Goal: Transaction & Acquisition: Purchase product/service

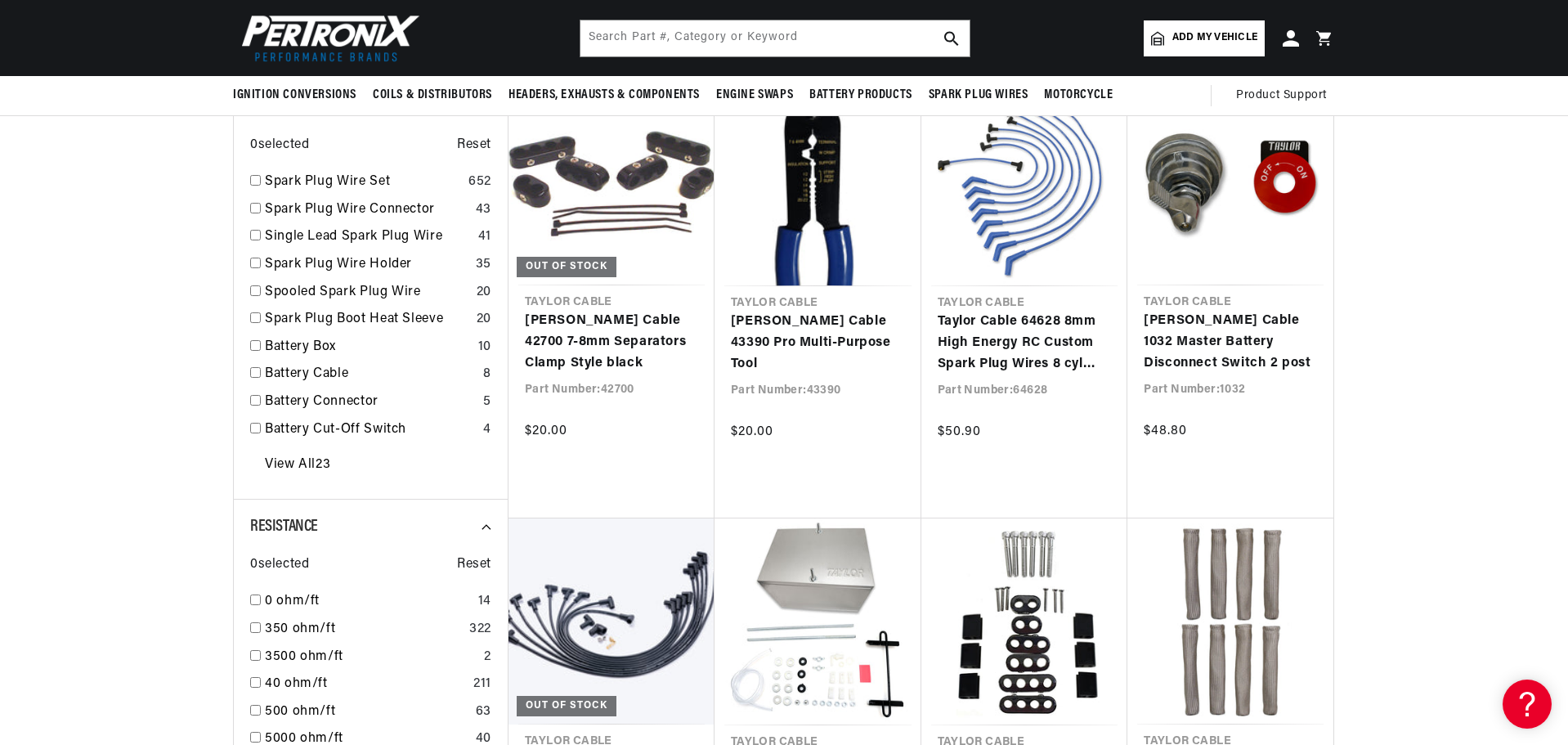
scroll to position [0, 611]
click at [254, 181] on input "checkbox" at bounding box center [255, 180] width 11 height 11
checkbox input "true"
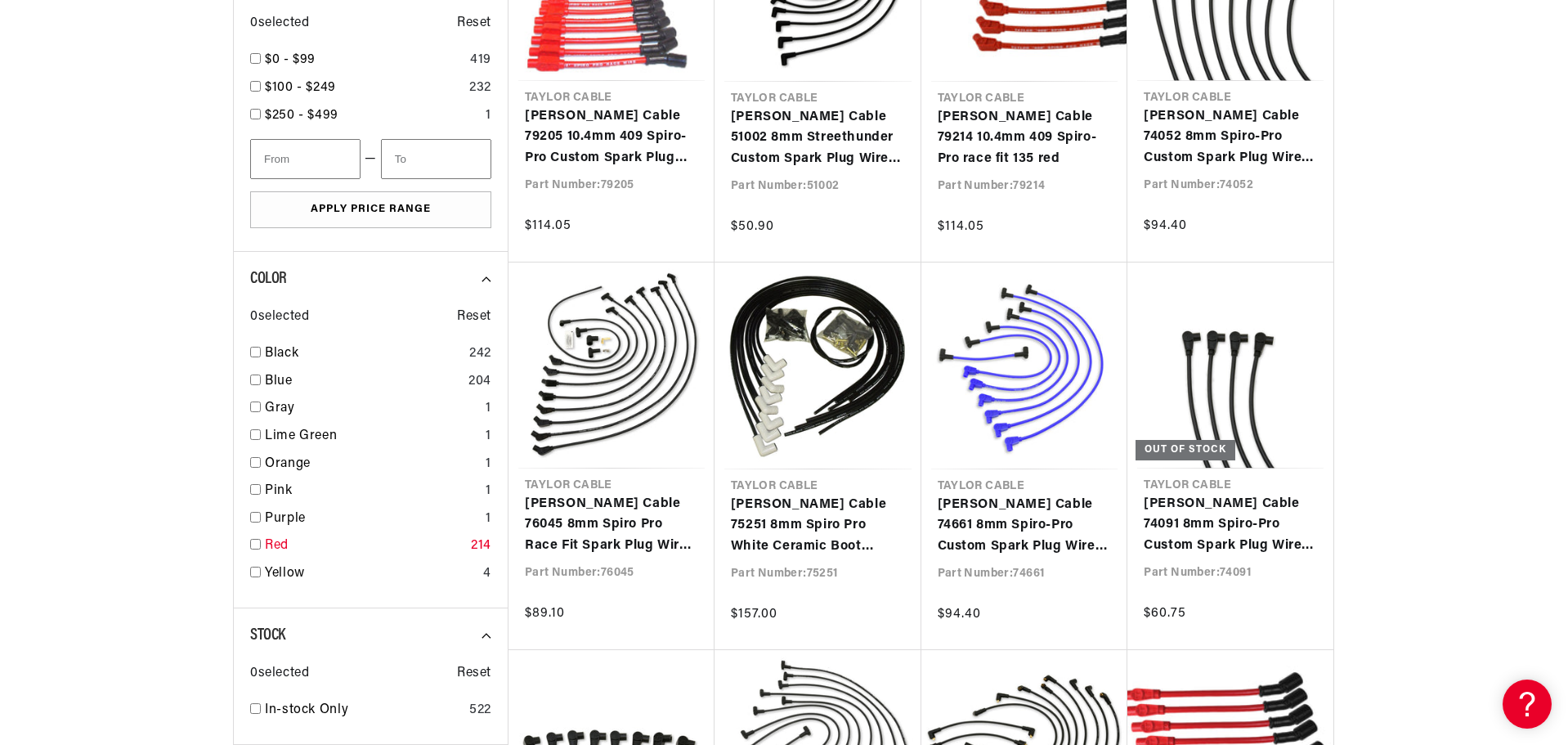
scroll to position [0, 611]
click at [256, 515] on input "checkbox" at bounding box center [255, 517] width 11 height 11
checkbox input "true"
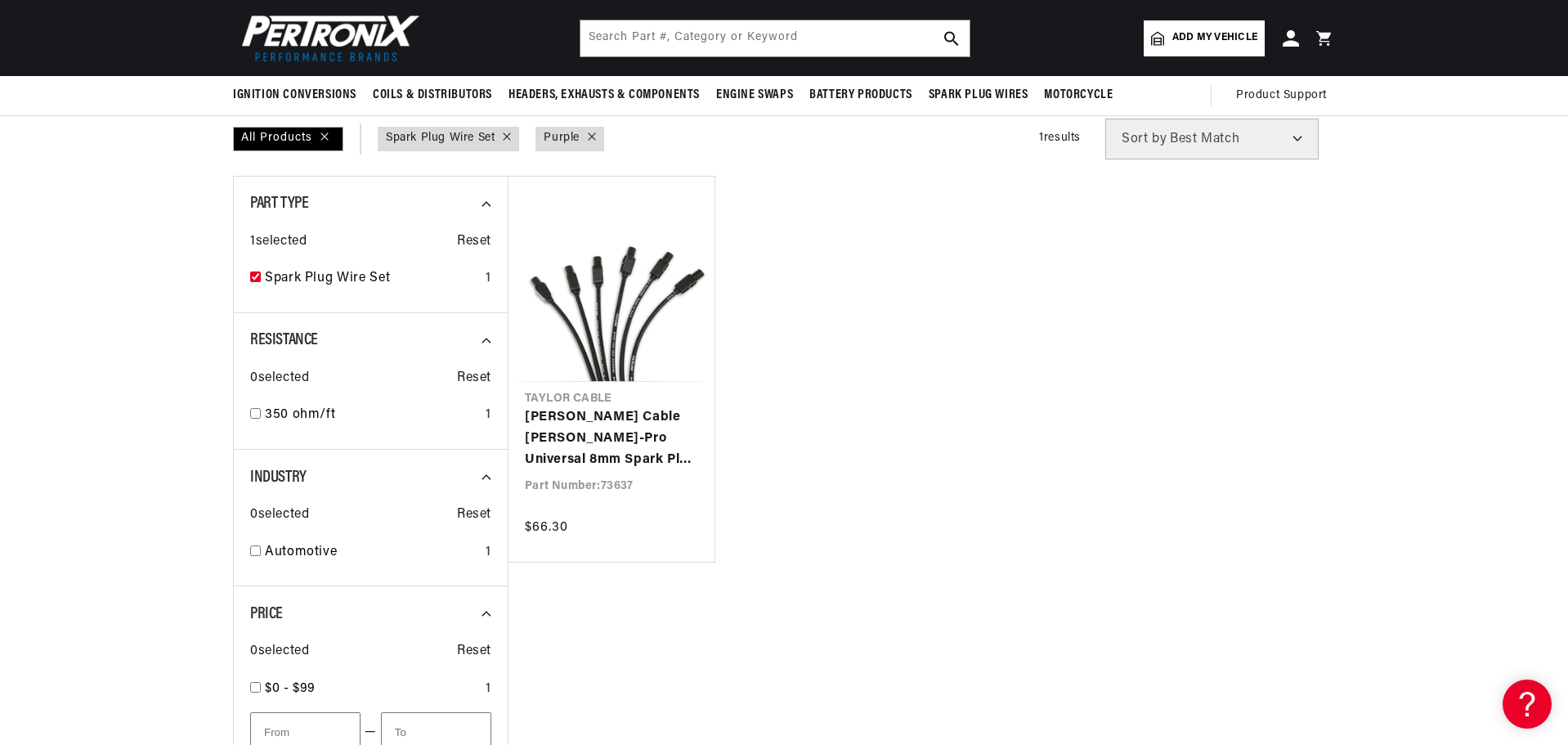
scroll to position [476, 0]
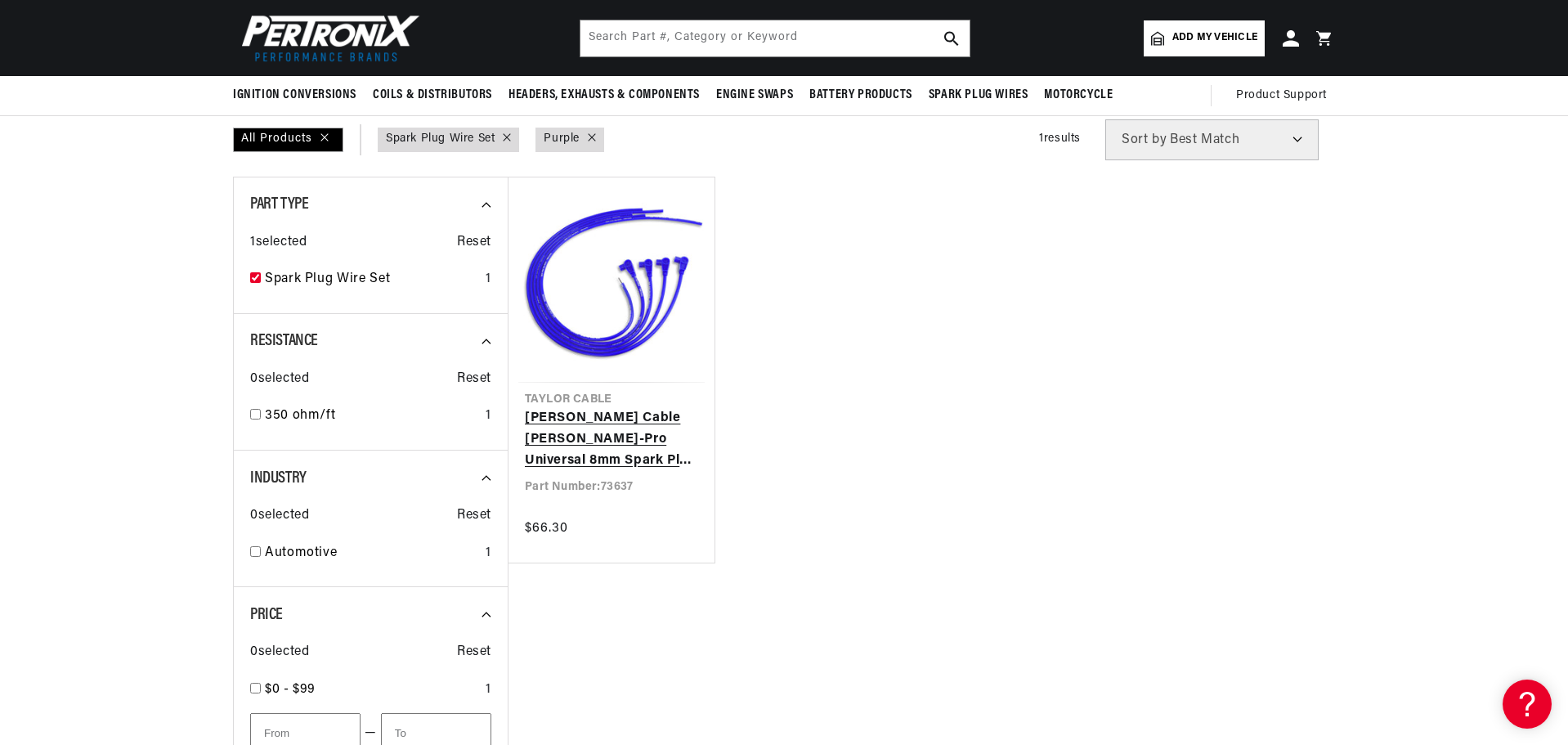
click at [620, 408] on link "[PERSON_NAME] Cable [PERSON_NAME]-Pro Universal 8mm Spark Plug Wires 350 Ohm Su…" at bounding box center [612, 439] width 174 height 63
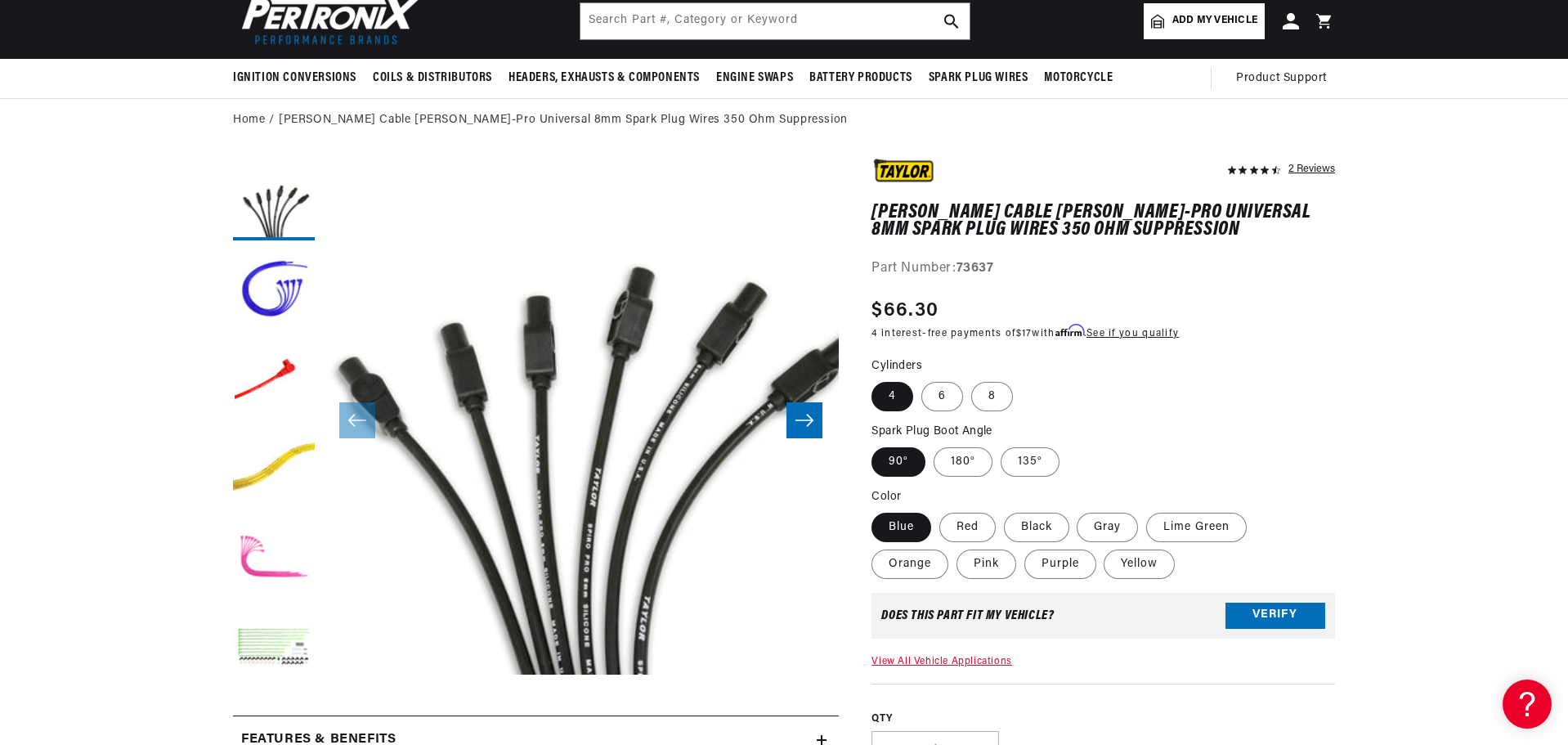
scroll to position [89, 0]
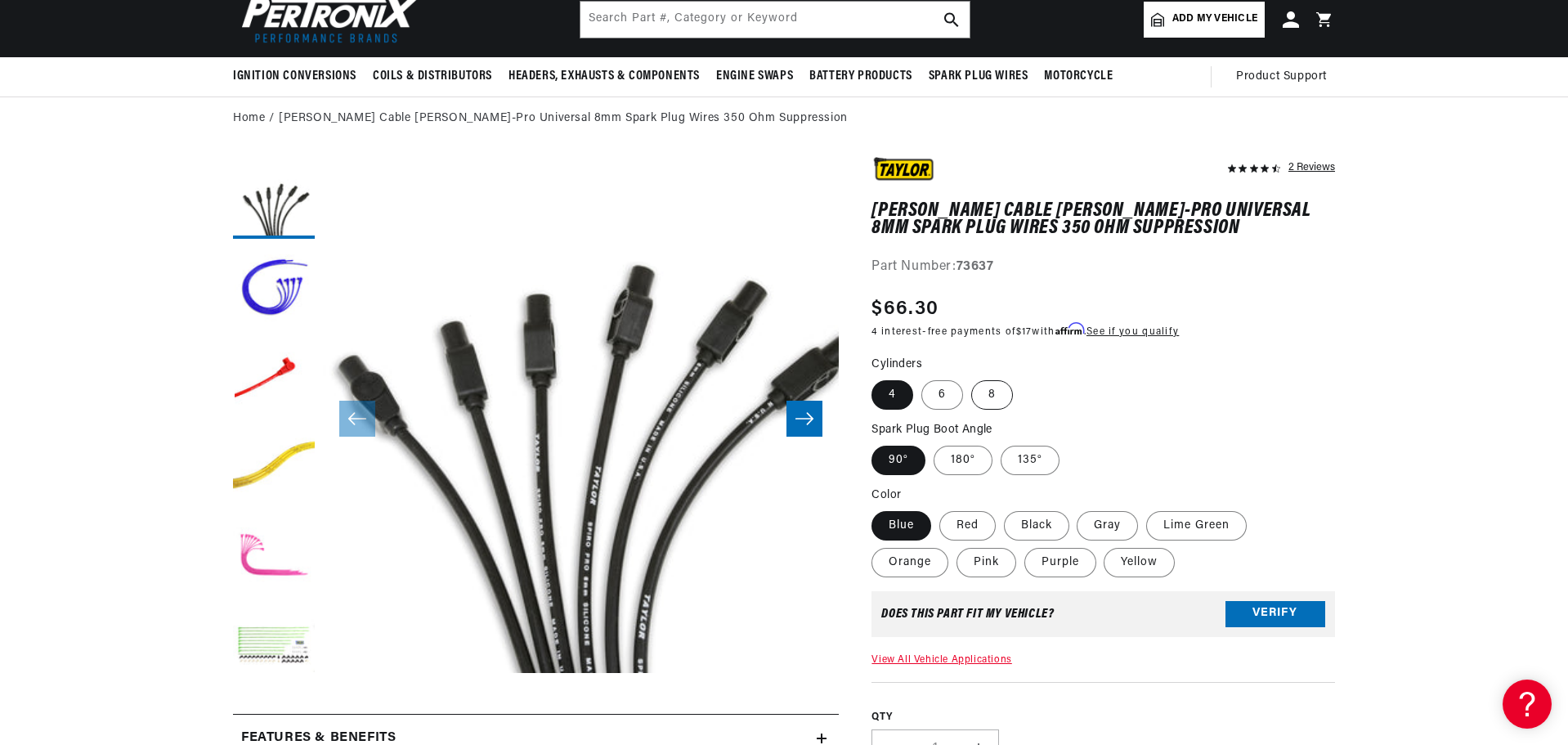
click at [992, 395] on label "8" at bounding box center [991, 395] width 42 height 29
click at [972, 378] on input "8" at bounding box center [971, 377] width 1 height 1
radio input "true"
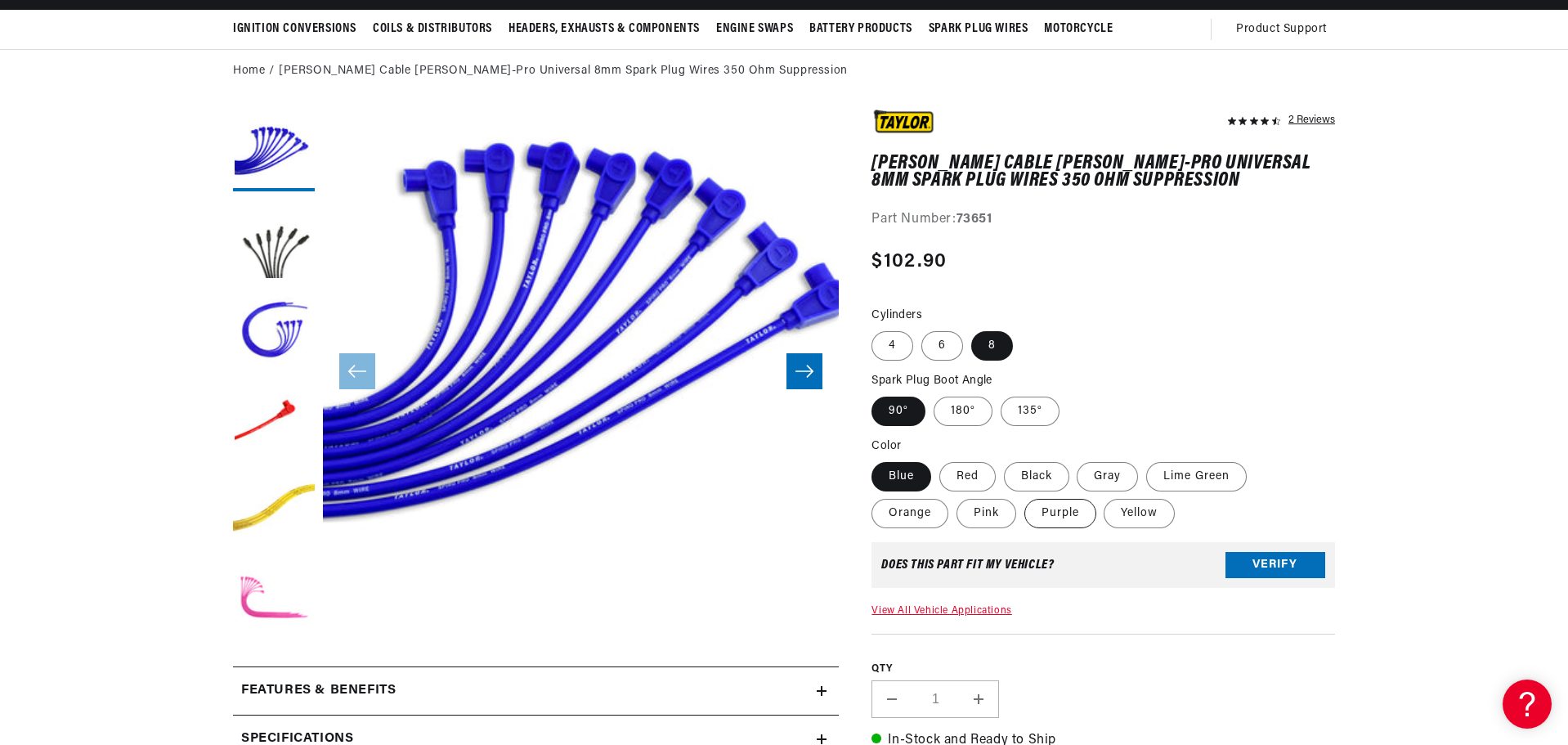
click at [1080, 519] on label "Purple" at bounding box center [1060, 514] width 72 height 29
click at [1025, 496] on input "Purple" at bounding box center [1024, 495] width 1 height 1
radio input "true"
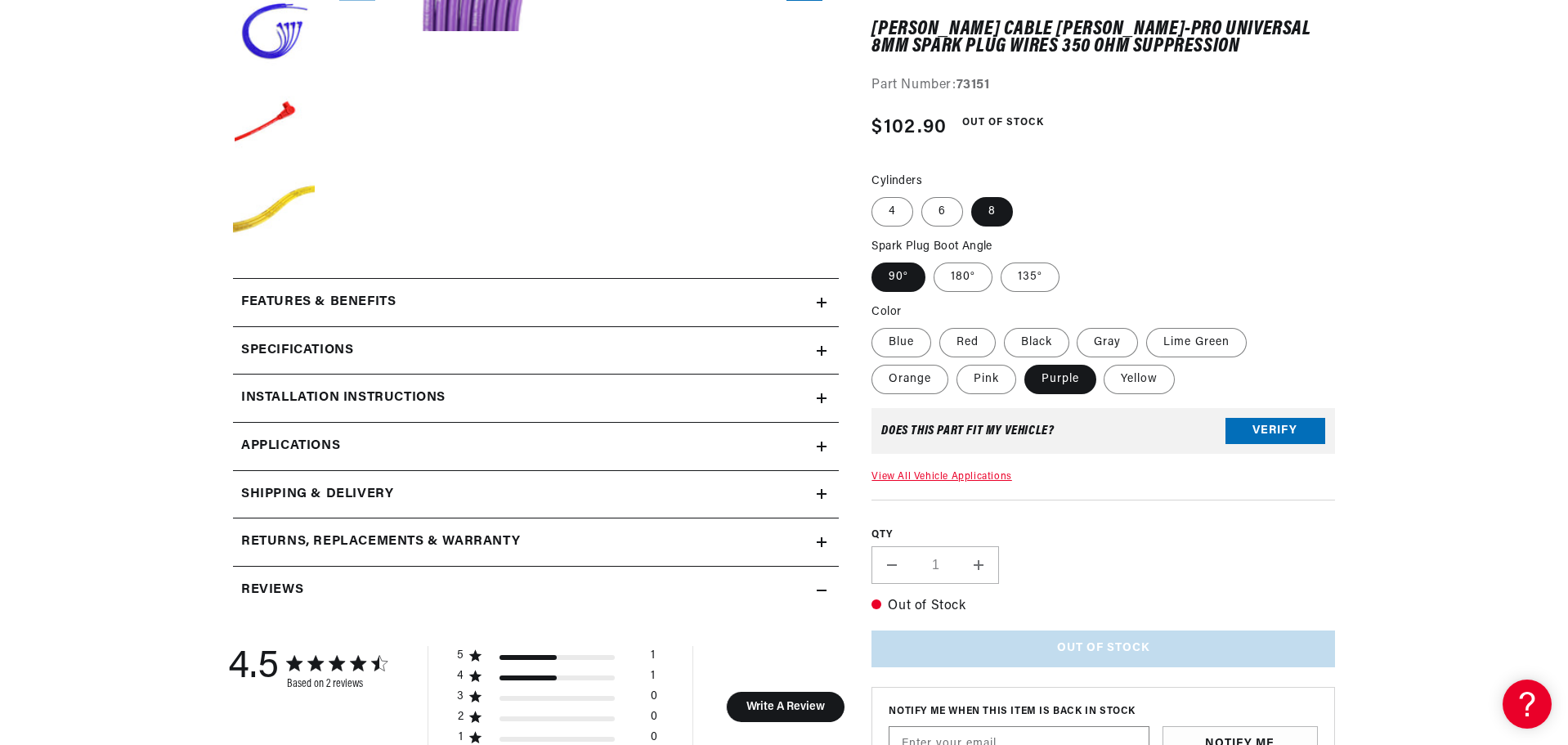
scroll to position [525, 0]
click at [826, 297] on icon at bounding box center [821, 302] width 10 height 10
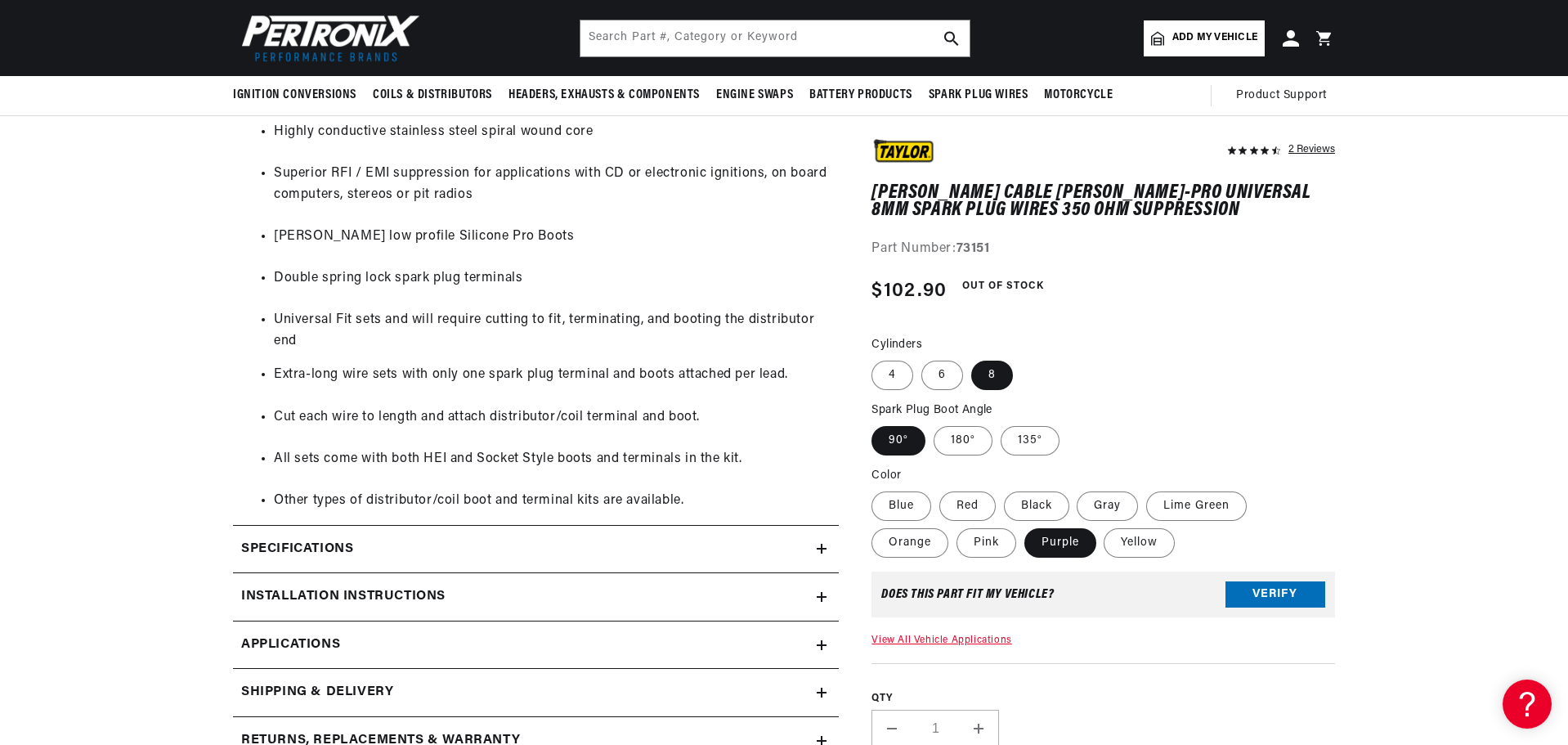
scroll to position [0, 611]
click at [719, 566] on summary "Specifications" at bounding box center [536, 549] width 606 height 48
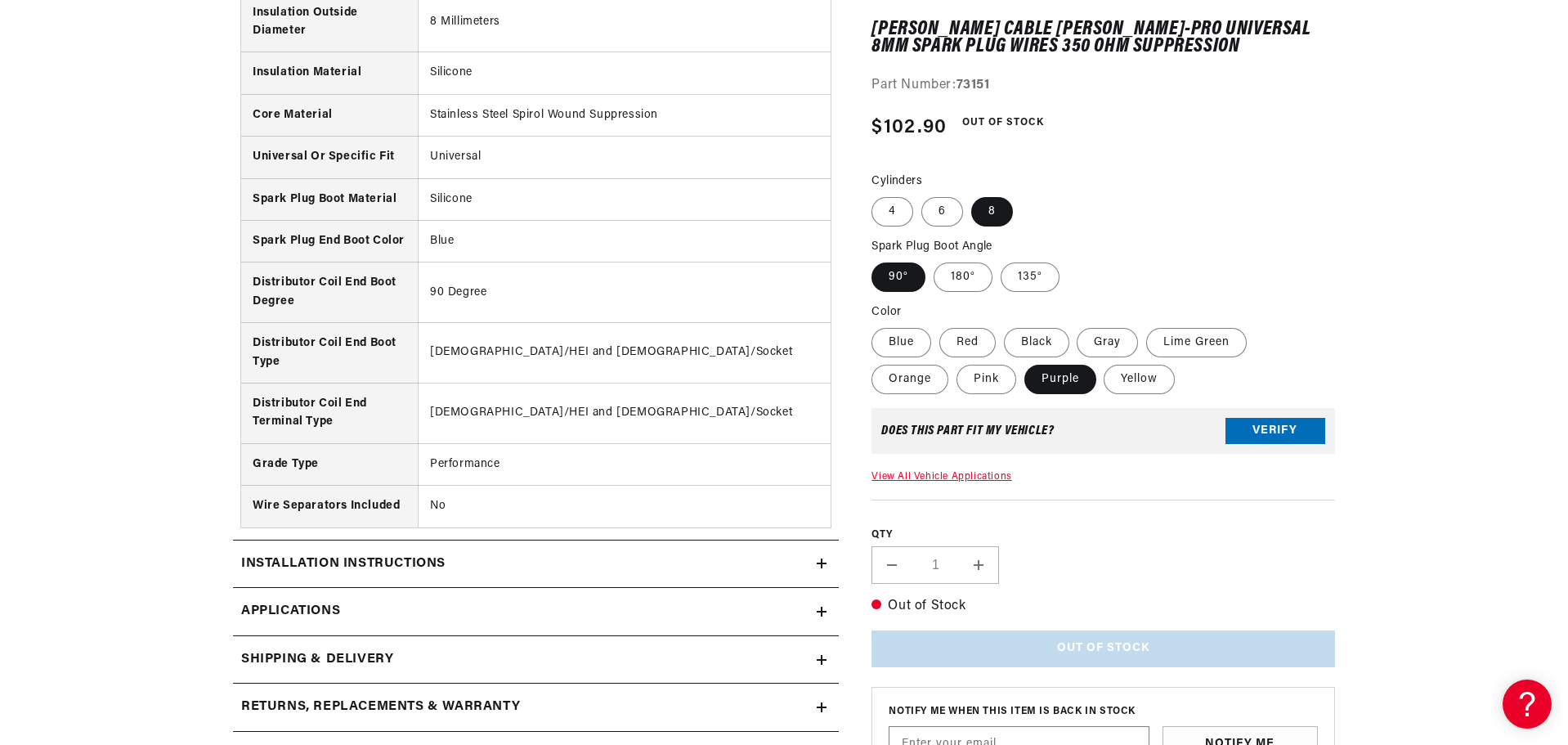
scroll to position [2026, 0]
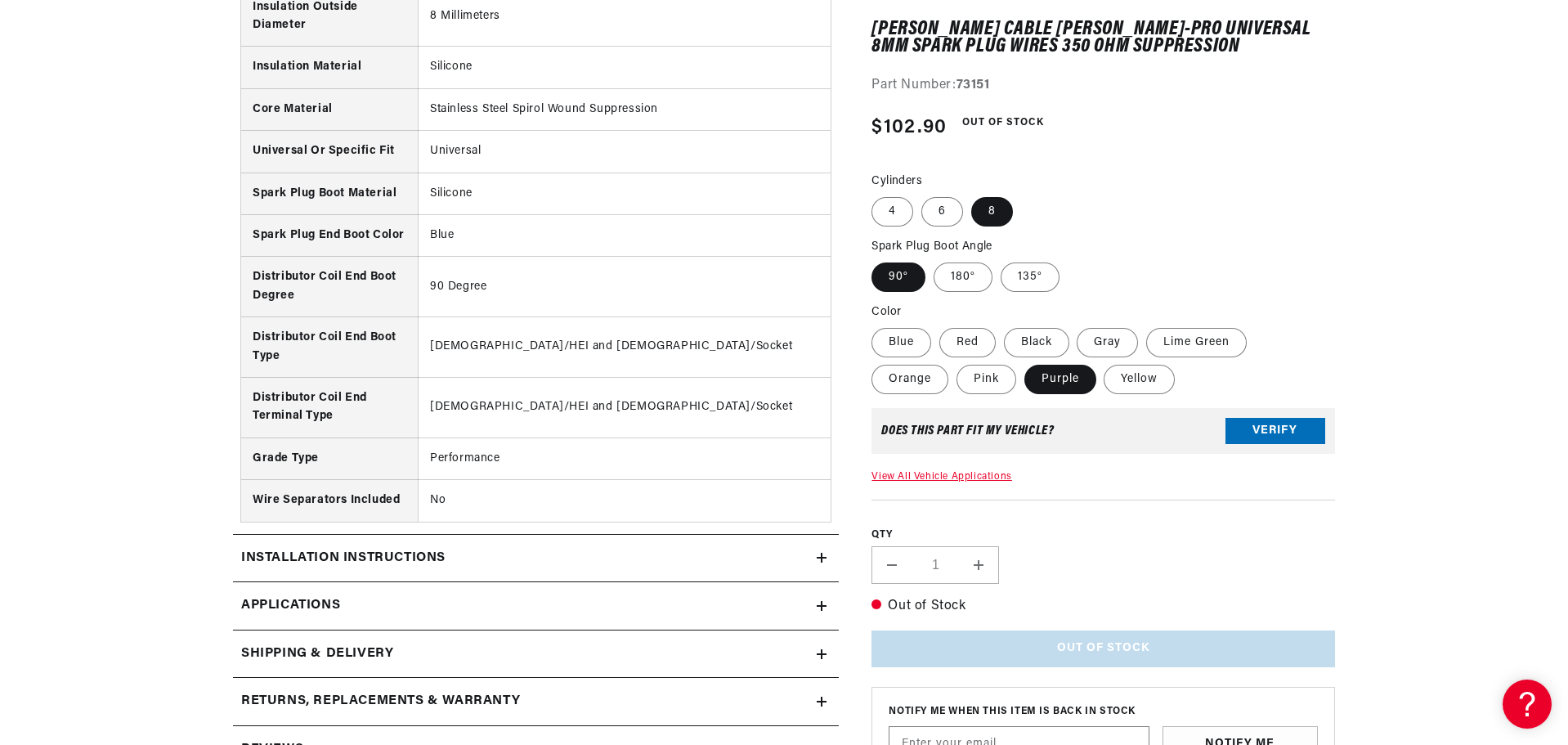
click at [707, 571] on summary "Installation instructions" at bounding box center [536, 559] width 606 height 48
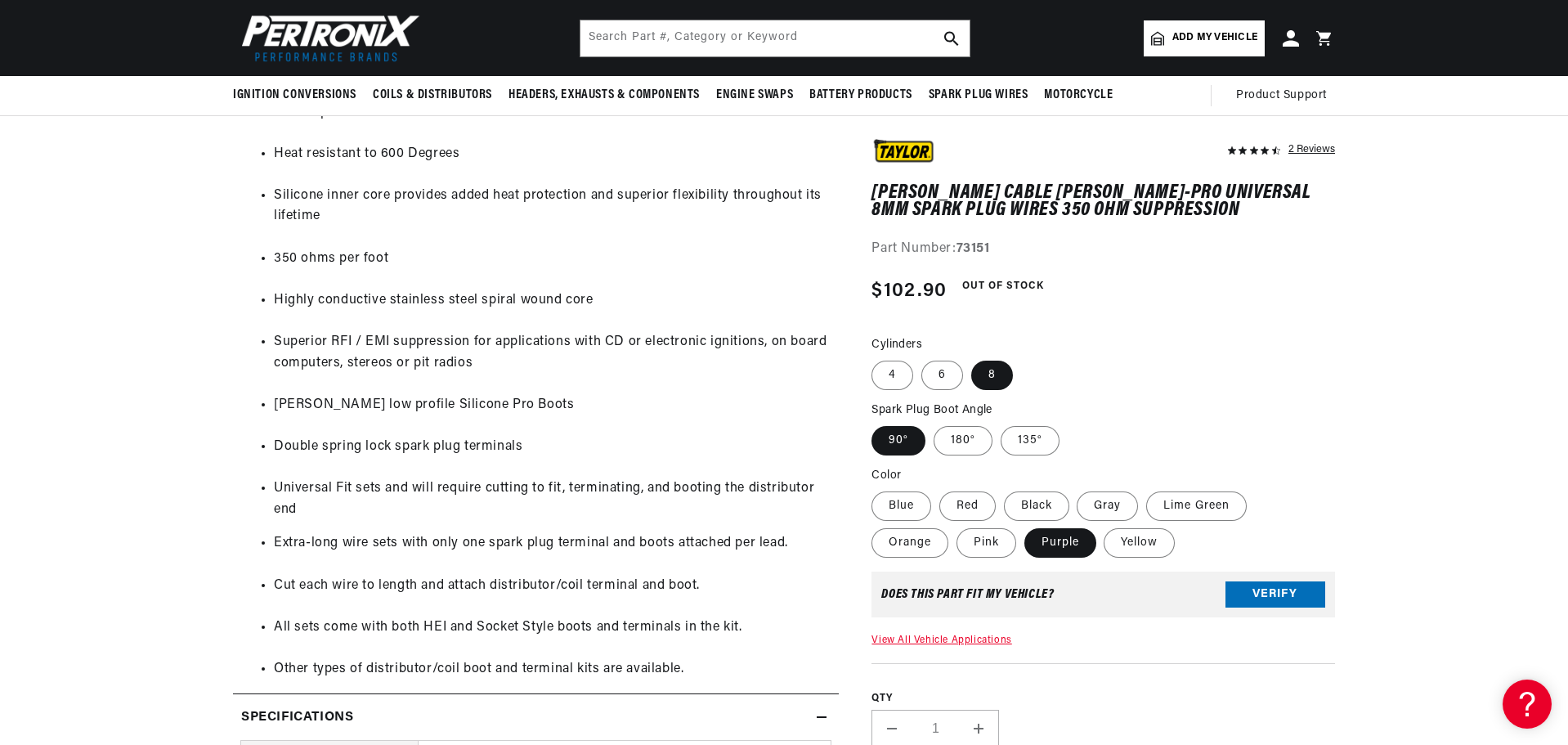
scroll to position [0, 611]
click at [1131, 385] on fieldset "Cylinders 4 6 8" at bounding box center [1103, 363] width 463 height 55
click at [1130, 384] on fieldset "Cylinders 4 6 8" at bounding box center [1103, 363] width 463 height 55
